Goal: Task Accomplishment & Management: Manage account settings

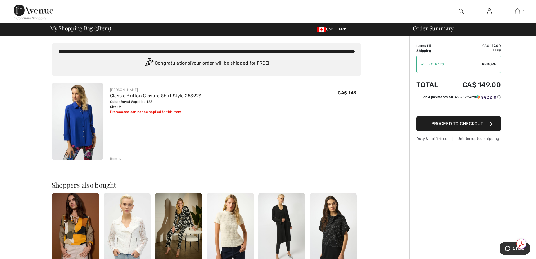
click at [459, 125] on span "Proceed to Checkout" at bounding box center [458, 123] width 52 height 5
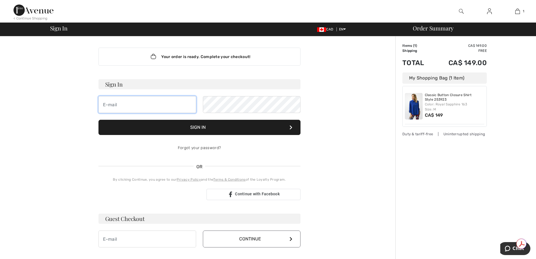
click at [108, 108] on input "email" at bounding box center [148, 104] width 98 height 17
type input "[EMAIL_ADDRESS][PERSON_NAME][DOMAIN_NAME]"
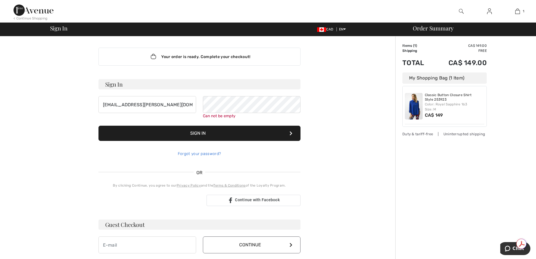
click at [205, 154] on link "Forgot your password?" at bounding box center [199, 153] width 43 height 5
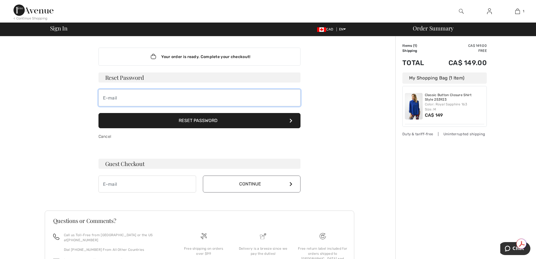
click at [132, 99] on input "email" at bounding box center [200, 97] width 202 height 17
type input "nancybodi@rogers.com"
click at [192, 121] on button "Reset Password" at bounding box center [200, 120] width 202 height 15
